Goal: Navigation & Orientation: Find specific page/section

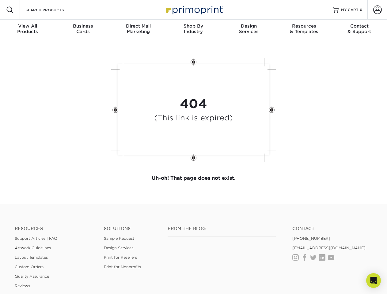
click at [193, 147] on div "404 (This link is expired)" at bounding box center [194, 110] width 184 height 113
click at [10, 10] on span at bounding box center [9, 9] width 7 height 7
click at [377, 10] on span at bounding box center [377, 10] width 9 height 9
click at [28, 29] on div "View All Products" at bounding box center [27, 28] width 55 height 11
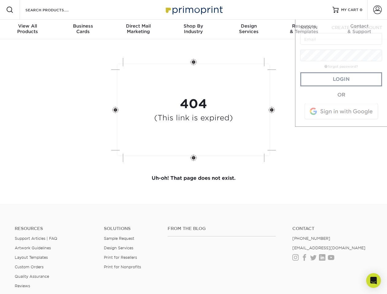
click at [83, 29] on div "Business Cards" at bounding box center [82, 28] width 55 height 11
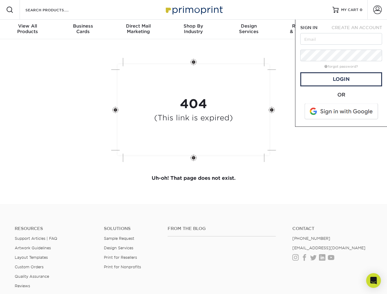
click at [138, 29] on div "Direct Mail Marketing" at bounding box center [138, 28] width 55 height 11
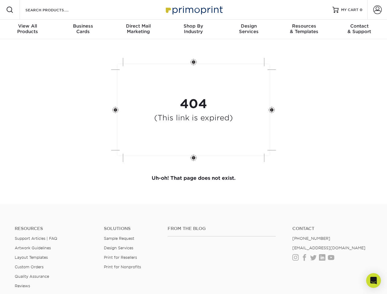
click at [193, 29] on div "Shop By Industry" at bounding box center [193, 28] width 55 height 11
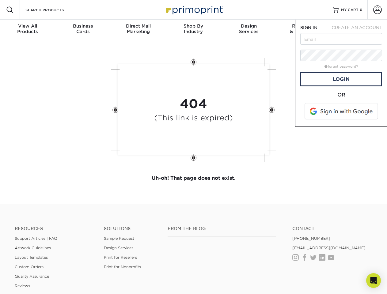
click at [249, 29] on div "Design Services" at bounding box center [248, 28] width 55 height 11
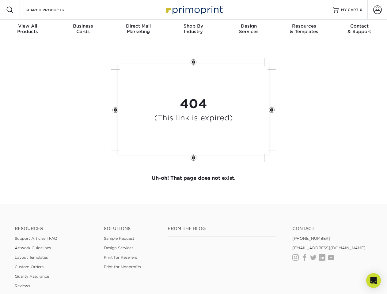
click at [304, 29] on span "SIGN IN" at bounding box center [308, 27] width 17 height 5
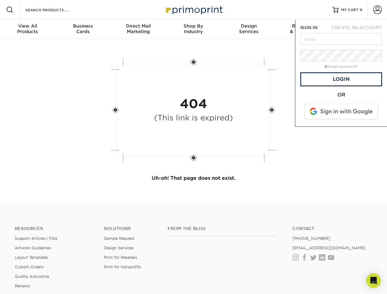
click at [359, 29] on div "Contact & Support" at bounding box center [359, 28] width 55 height 11
